Goal: Task Accomplishment & Management: Complete application form

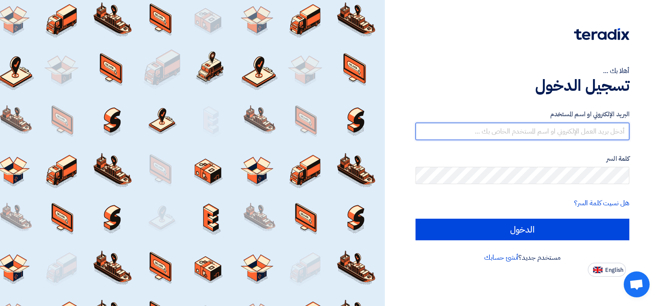
click at [577, 137] on input "text" at bounding box center [522, 131] width 214 height 17
type input "01000413415"
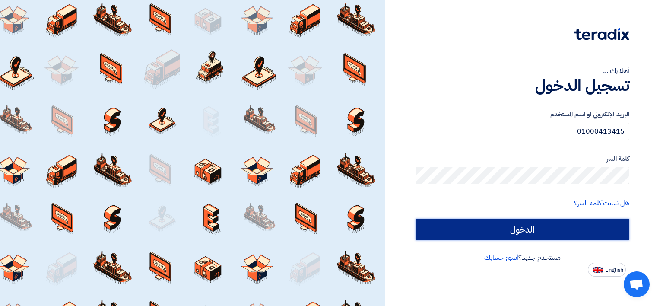
click at [501, 227] on input "الدخول" at bounding box center [522, 230] width 214 height 22
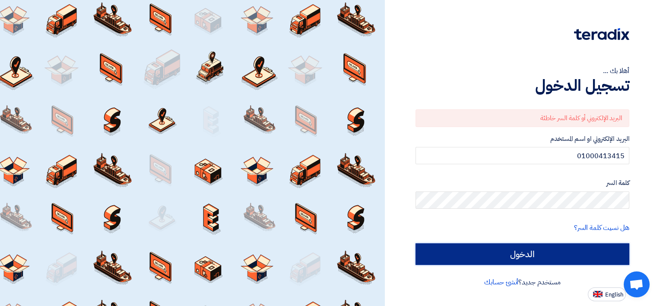
click at [510, 245] on input "الدخول" at bounding box center [522, 254] width 214 height 22
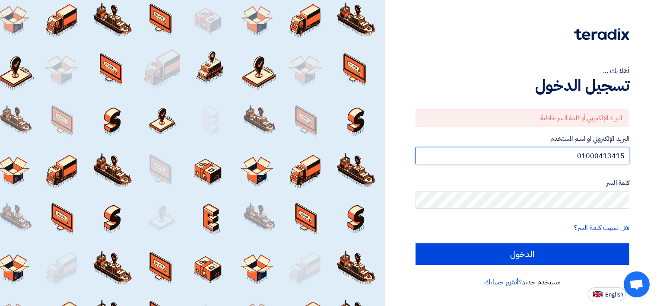
click at [570, 158] on input "01000413415" at bounding box center [522, 155] width 214 height 17
type input "A"
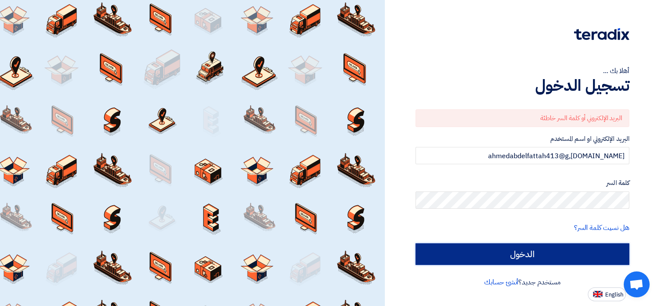
click at [559, 247] on input "الدخول" at bounding box center [522, 254] width 214 height 22
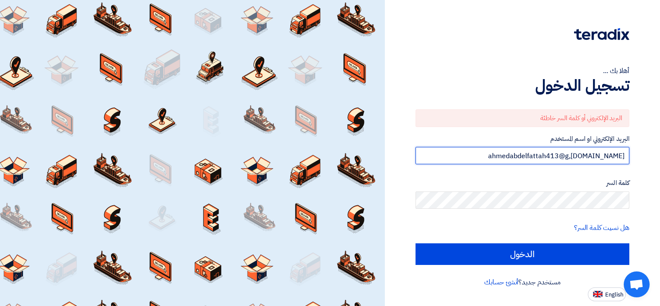
click at [595, 157] on input "ahmedabdelfattah413@g,[DOMAIN_NAME]" at bounding box center [522, 155] width 214 height 17
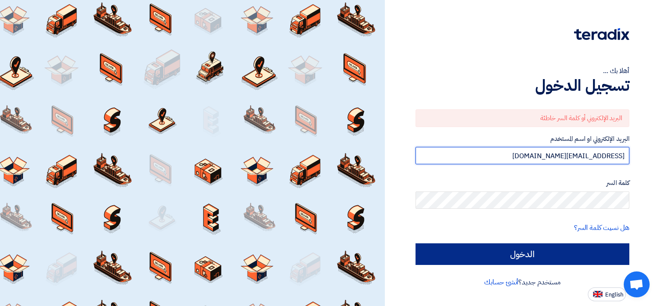
type input "[EMAIL_ADDRESS][DOMAIN_NAME]"
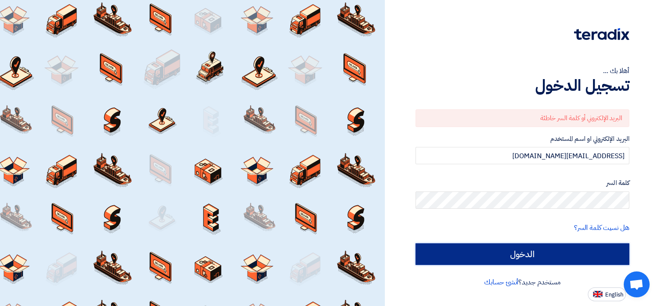
click at [535, 256] on input "الدخول" at bounding box center [522, 254] width 214 height 22
click at [548, 253] on input "الدخول" at bounding box center [522, 254] width 214 height 22
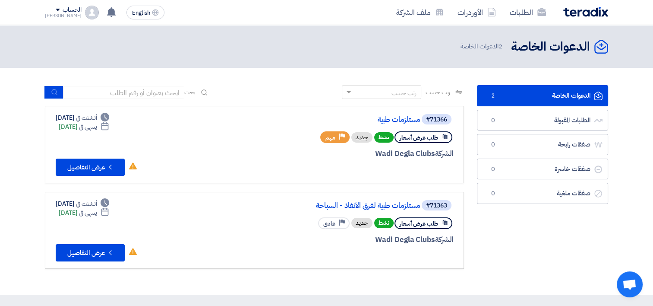
click at [537, 96] on link "الدعوات الخاصة الدعوات الخاصة 2" at bounding box center [542, 95] width 131 height 21
click at [104, 165] on button "Check details عرض التفاصيل" at bounding box center [90, 166] width 69 height 17
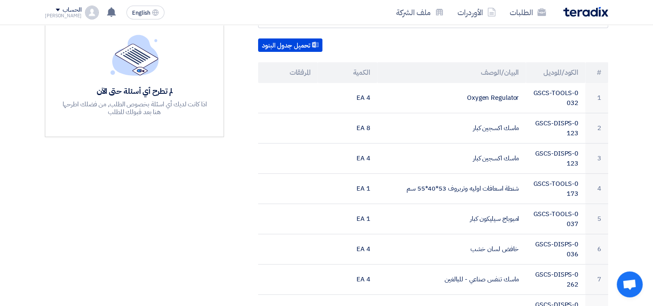
scroll to position [231, 0]
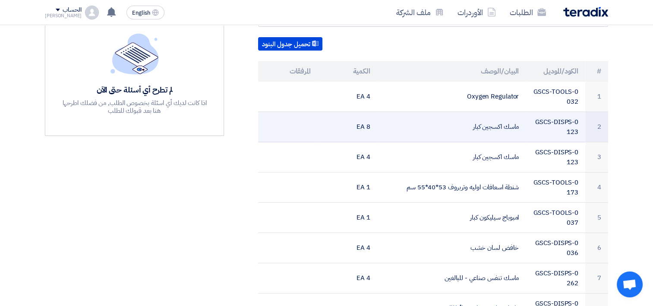
drag, startPoint x: 518, startPoint y: 83, endPoint x: 475, endPoint y: 120, distance: 56.7
click at [475, 120] on tbody "1 GSCS-TOOLS-0032 Oxygen Regulator 4 EA 2 GSCS-DISPS-0123 ماسك اكسجين كبار 8 EA…" at bounding box center [433, 278] width 350 height 393
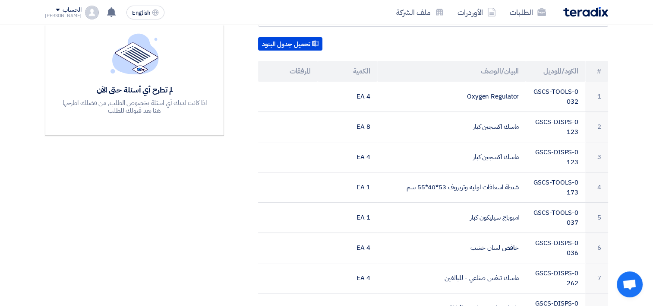
click at [646, 109] on section "مستلزمات طبية بيانات العميل [PERSON_NAME] مسئول مشتريات, [GEOGRAPHIC_DATA], [GE…" at bounding box center [326, 266] width 653 height 765
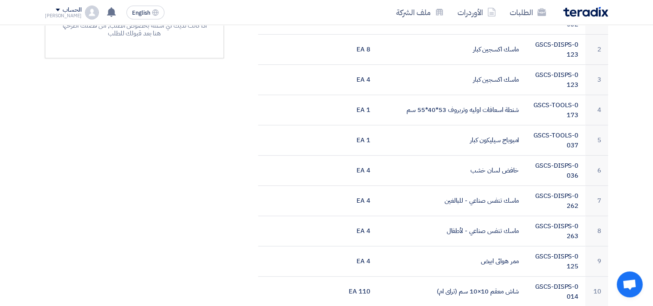
scroll to position [233, 0]
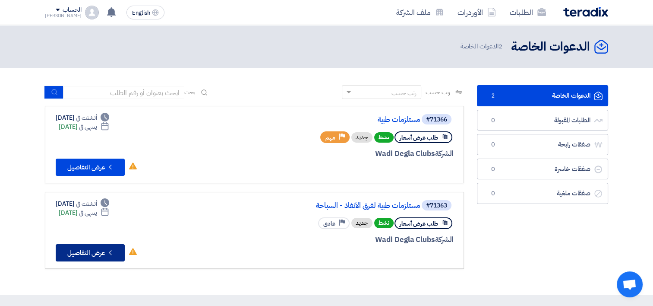
click at [84, 250] on button "Check details عرض التفاصيل" at bounding box center [90, 252] width 69 height 17
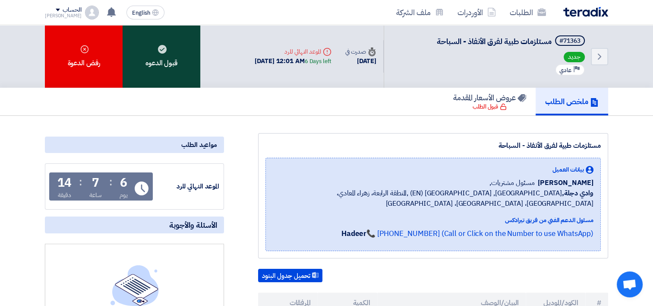
click at [181, 65] on div "قبول الدعوه" at bounding box center [162, 56] width 78 height 63
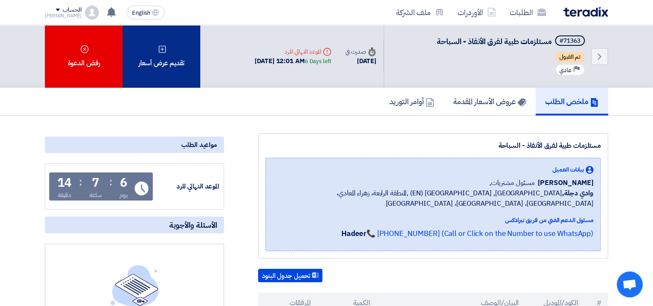
click at [154, 63] on div "تقديم عرض أسعار" at bounding box center [162, 56] width 78 height 63
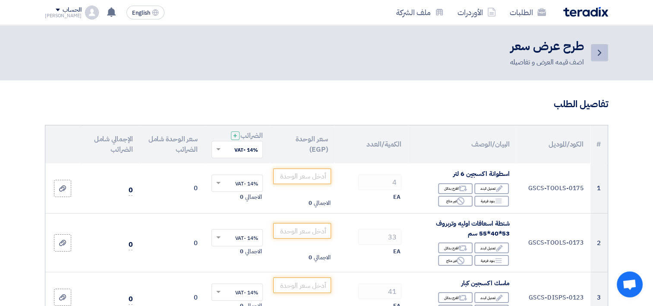
click at [596, 50] on icon "Back" at bounding box center [600, 53] width 10 height 10
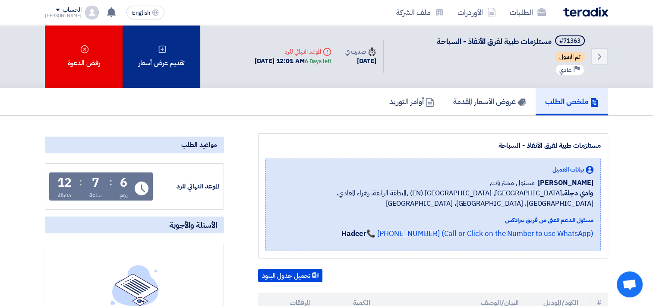
click at [169, 55] on div "تقديم عرض أسعار" at bounding box center [162, 56] width 78 height 63
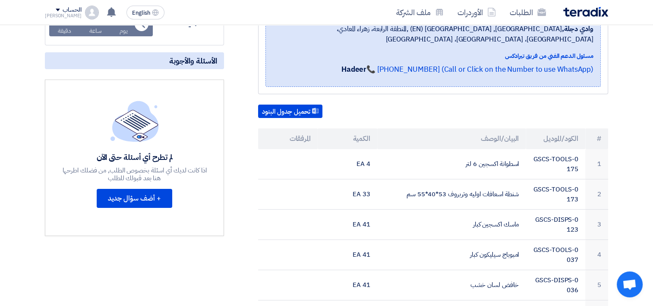
scroll to position [163, 0]
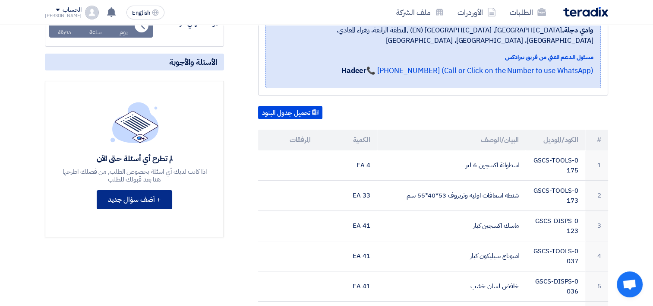
click at [151, 202] on button "+ أضف سؤال جديد" at bounding box center [135, 199] width 76 height 19
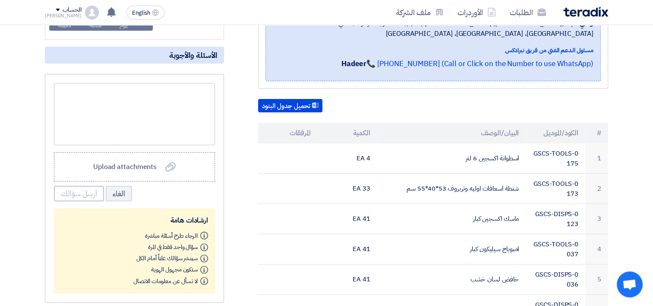
scroll to position [168, 0]
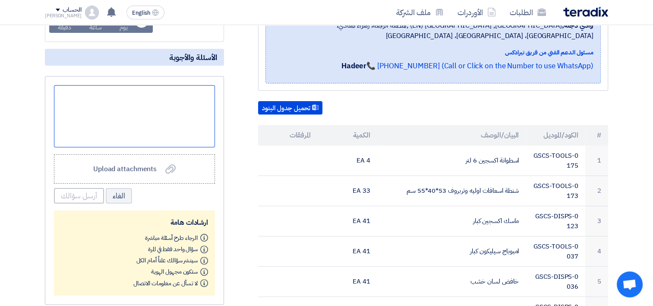
click at [180, 92] on div at bounding box center [134, 116] width 161 height 62
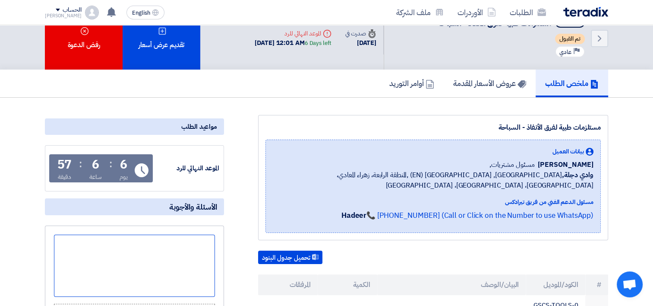
scroll to position [0, 0]
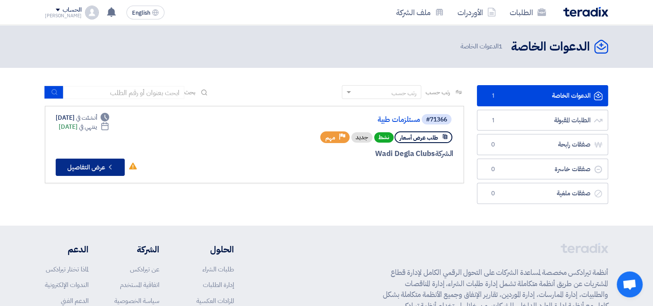
click at [92, 168] on button "Check details عرض التفاصيل" at bounding box center [90, 166] width 69 height 17
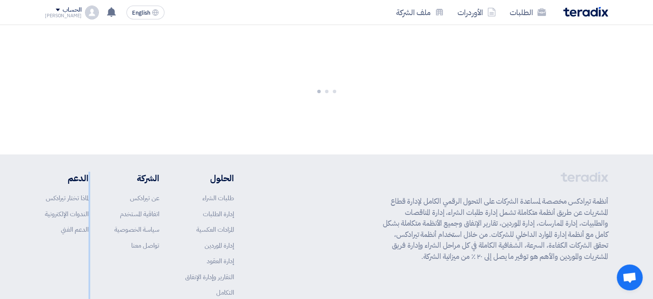
click at [92, 168] on footer "أنظمة تيرادكس مخصصة لمساعدة الشركات على التحول الرقمي الكامل لإدارة قطاع المشتر…" at bounding box center [326, 254] width 653 height 198
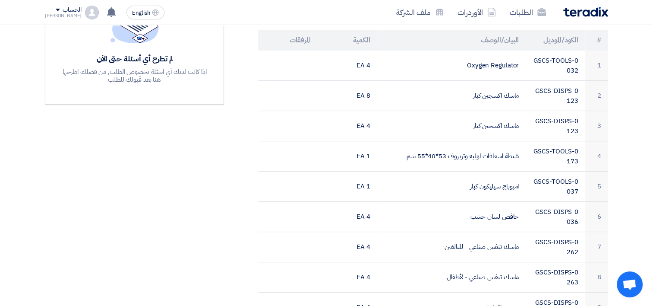
scroll to position [264, 0]
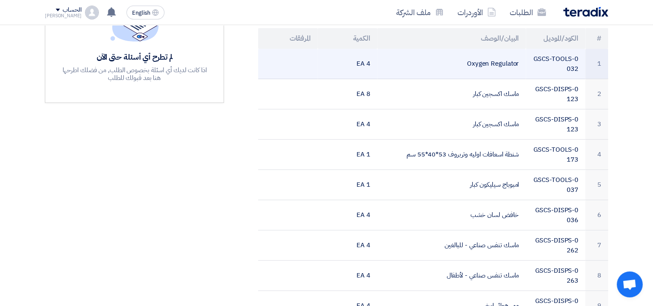
click at [495, 50] on td "Oxygen Regulator" at bounding box center [451, 64] width 149 height 30
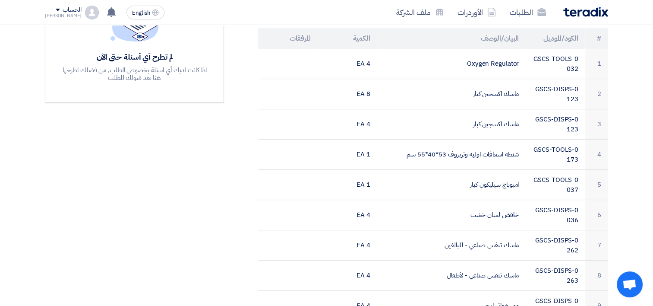
click at [630, 102] on section "مستلزمات طبية بيانات العميل [PERSON_NAME] مسئول مشتريات, [GEOGRAPHIC_DATA], [GE…" at bounding box center [326, 233] width 653 height 765
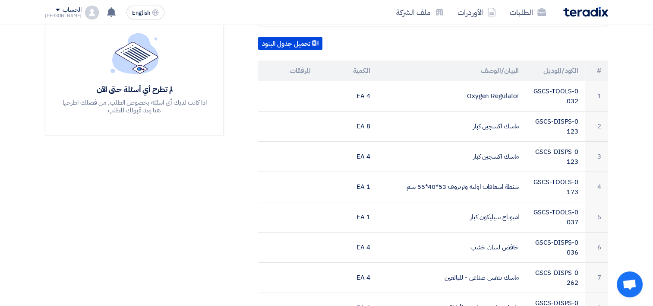
scroll to position [231, 0]
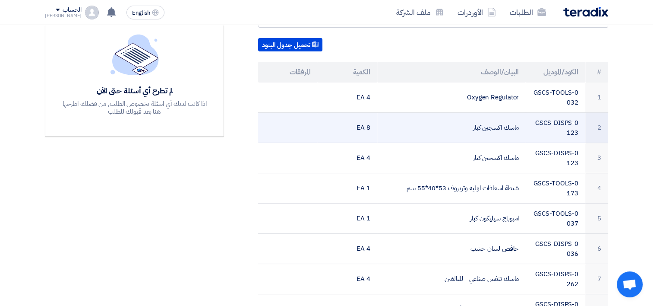
click at [493, 119] on td "ماسك اكسجين كبار" at bounding box center [451, 128] width 149 height 30
copy tr "ماسك اكسجين كبار"
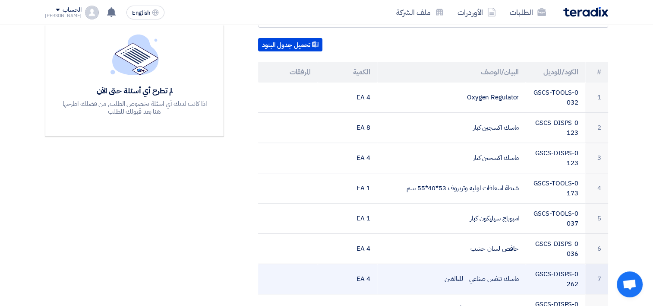
click at [491, 270] on td "ماسك تنفس صناعي - للبالغين" at bounding box center [451, 279] width 149 height 30
copy tr "ماسك تنفس صناعي - للبالغين"
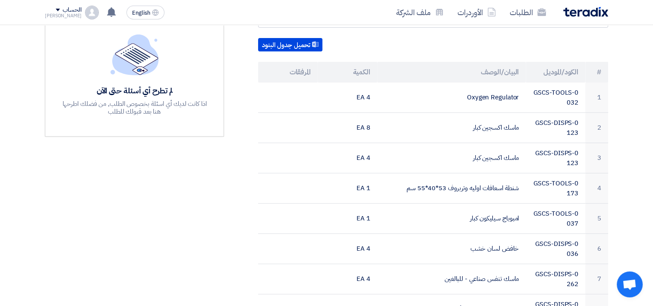
click at [633, 65] on section "مستلزمات طبية بيانات العميل [PERSON_NAME] مسئول مشتريات, [GEOGRAPHIC_DATA], [GE…" at bounding box center [326, 267] width 653 height 765
